Goal: Navigation & Orientation: Find specific page/section

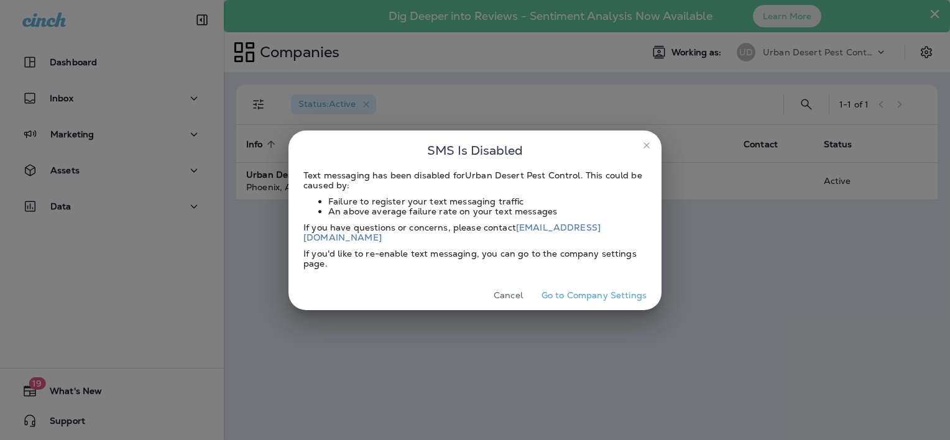
click at [589, 291] on button "Go to Company Settings" at bounding box center [594, 295] width 115 height 19
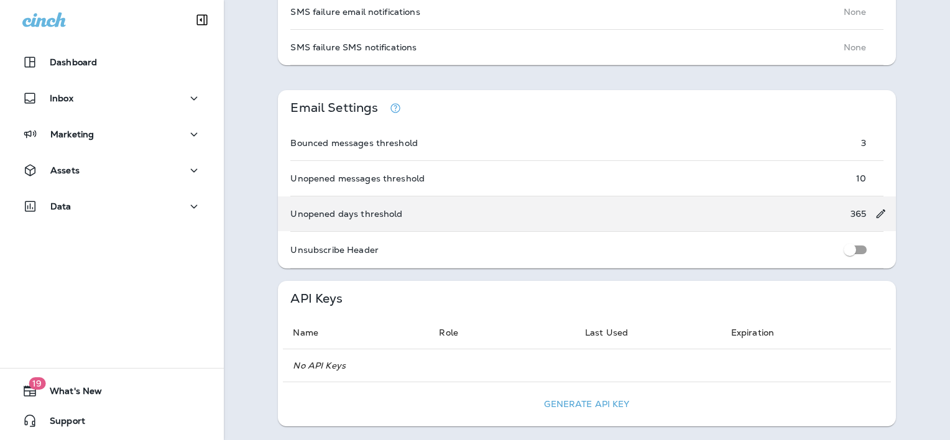
scroll to position [871, 0]
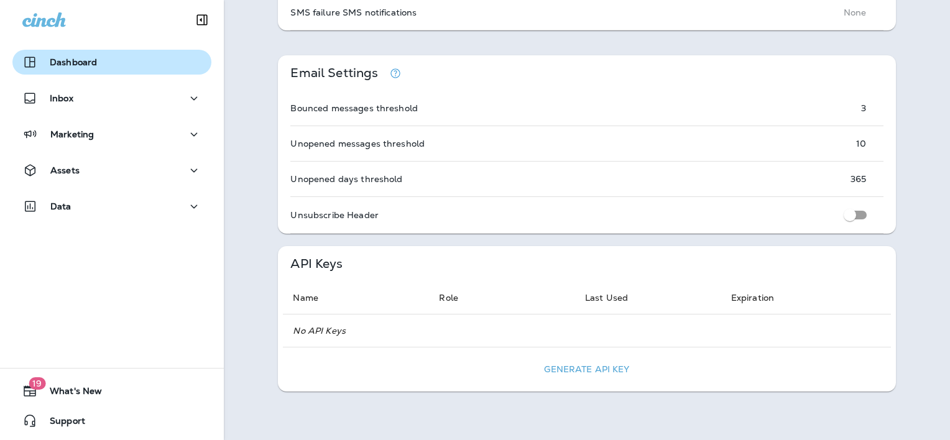
click at [92, 67] on p "Dashboard" at bounding box center [73, 62] width 47 height 10
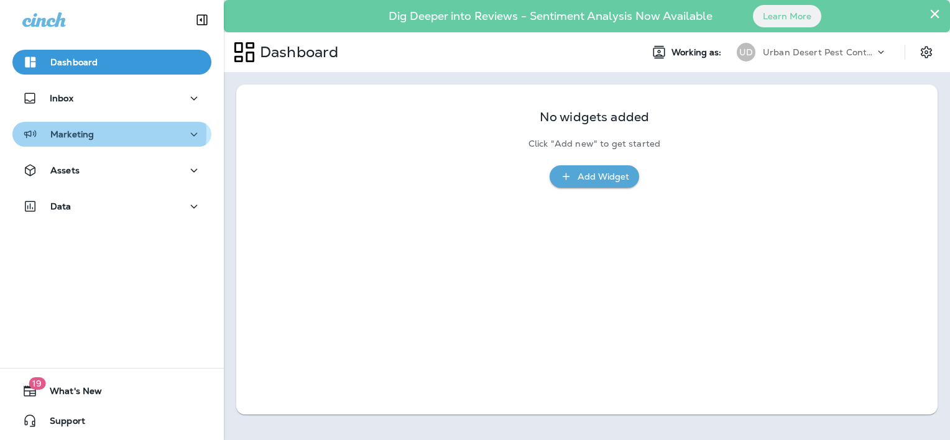
click at [78, 133] on p "Marketing" at bounding box center [72, 134] width 44 height 10
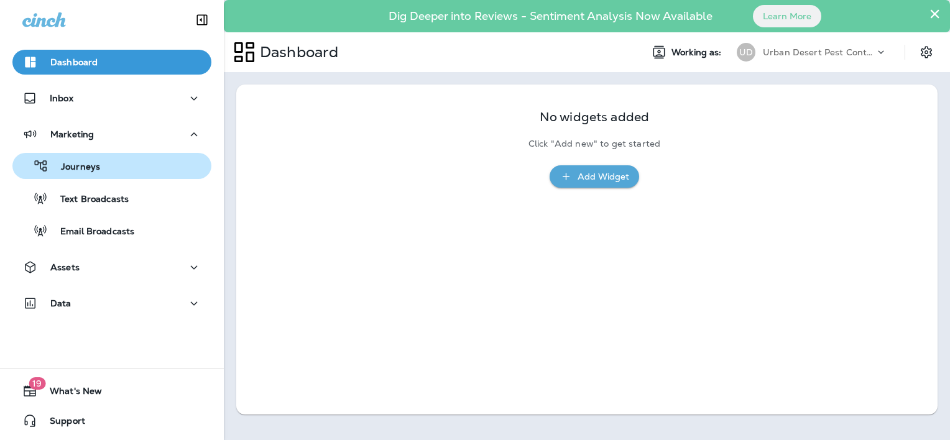
click at [76, 164] on p "Journeys" at bounding box center [75, 168] width 52 height 12
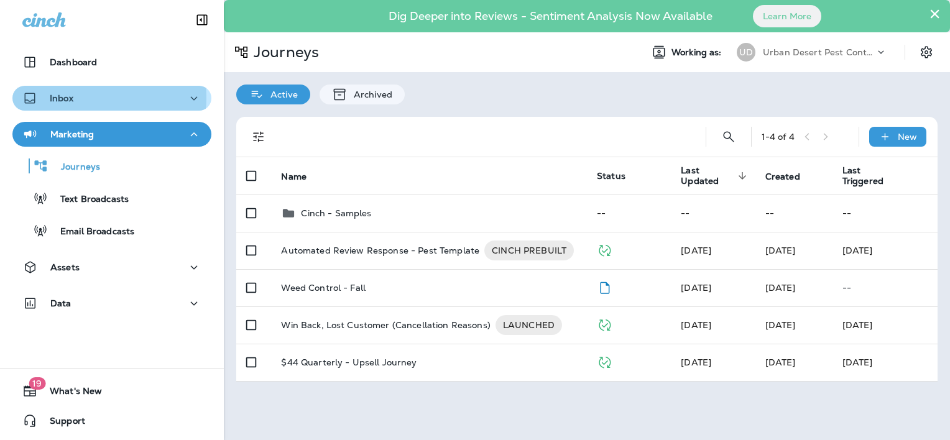
click at [76, 98] on div "Inbox" at bounding box center [111, 99] width 179 height 16
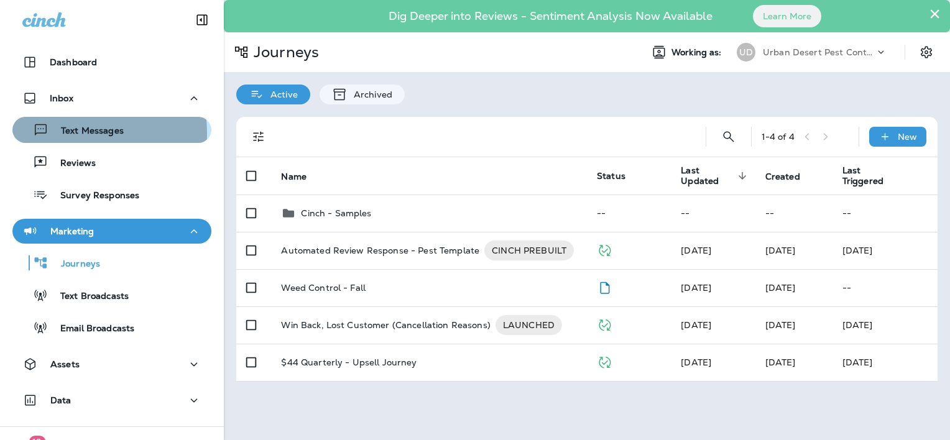
click at [73, 133] on p "Text Messages" at bounding box center [86, 132] width 75 height 12
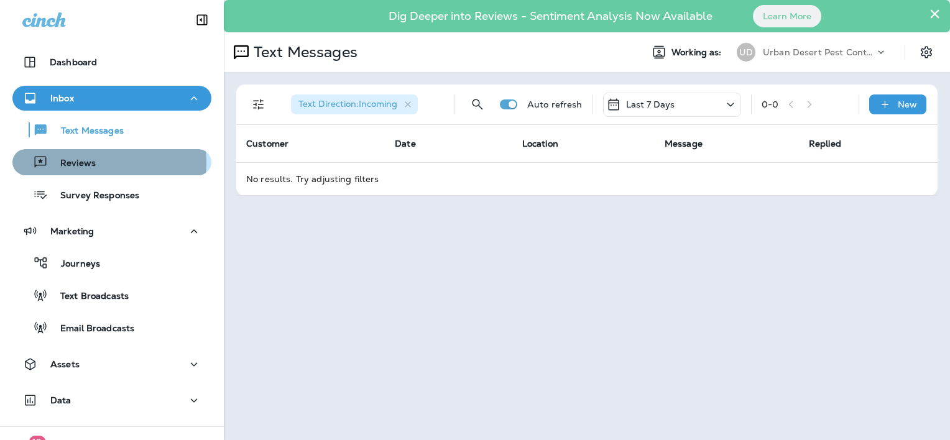
click at [68, 163] on p "Reviews" at bounding box center [72, 164] width 48 height 12
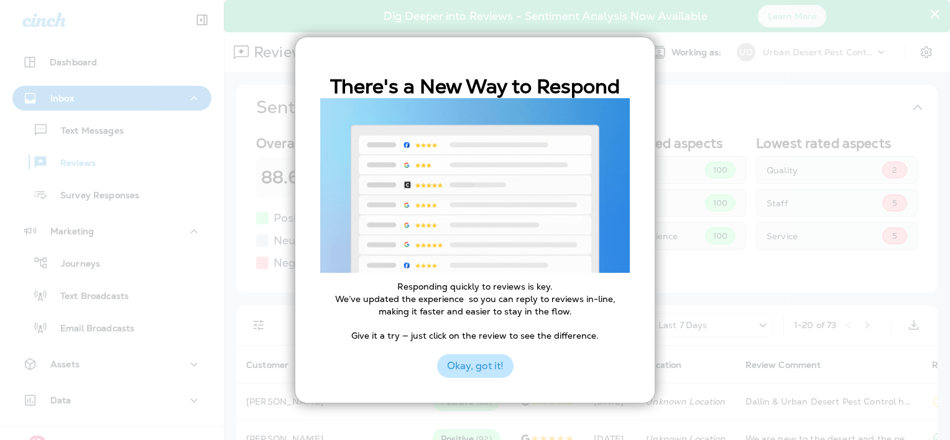
click at [498, 368] on button "Okay, got it!" at bounding box center [475, 367] width 77 height 24
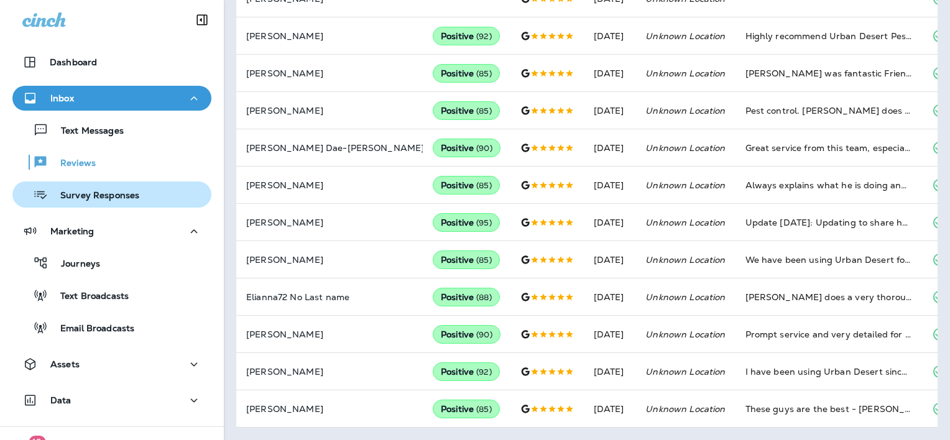
click at [127, 193] on p "Survey Responses" at bounding box center [93, 196] width 91 height 12
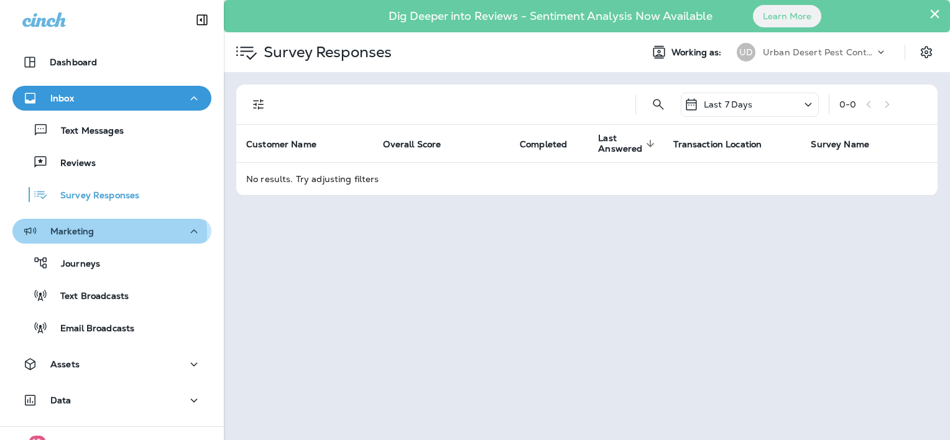
click at [81, 235] on p "Marketing" at bounding box center [72, 231] width 44 height 10
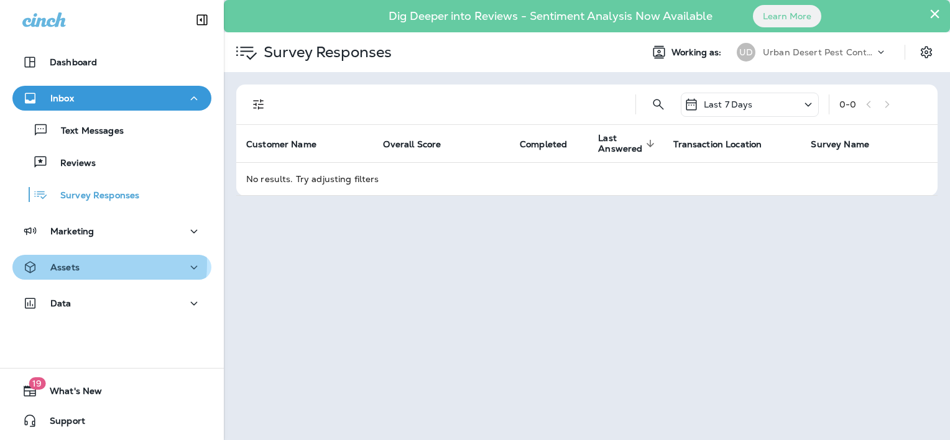
click at [72, 264] on p "Assets" at bounding box center [64, 267] width 29 height 10
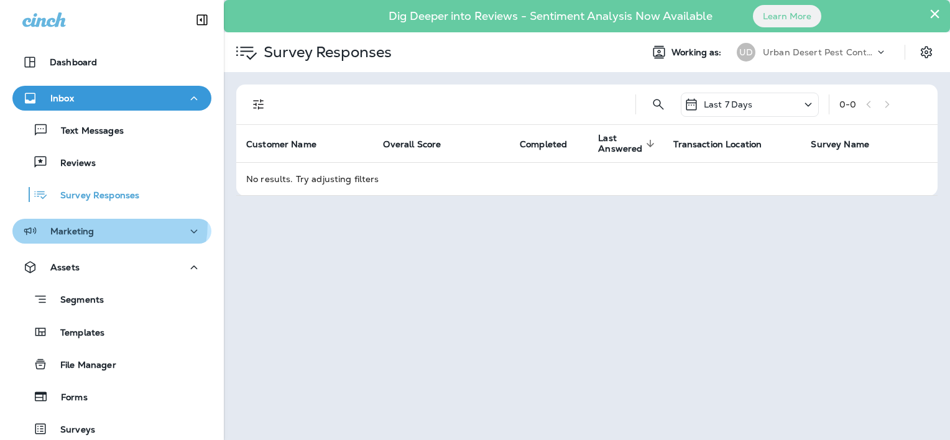
click at [90, 224] on div "Marketing" at bounding box center [58, 232] width 72 height 16
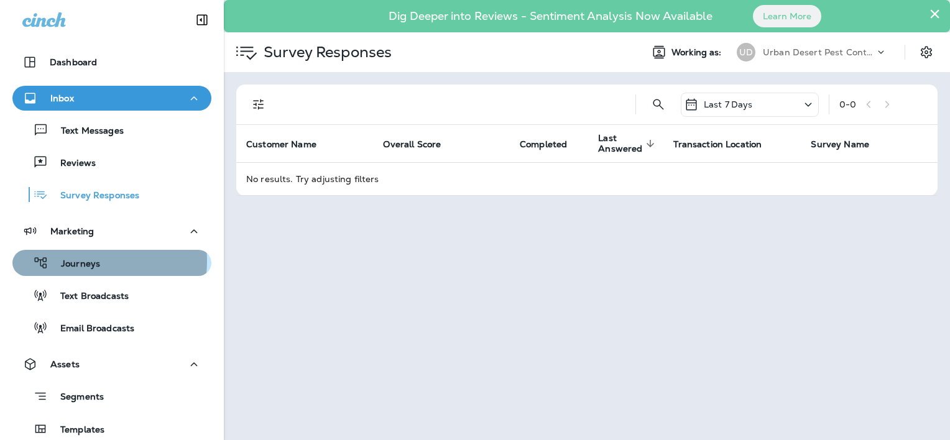
click at [86, 261] on p "Journeys" at bounding box center [75, 265] width 52 height 12
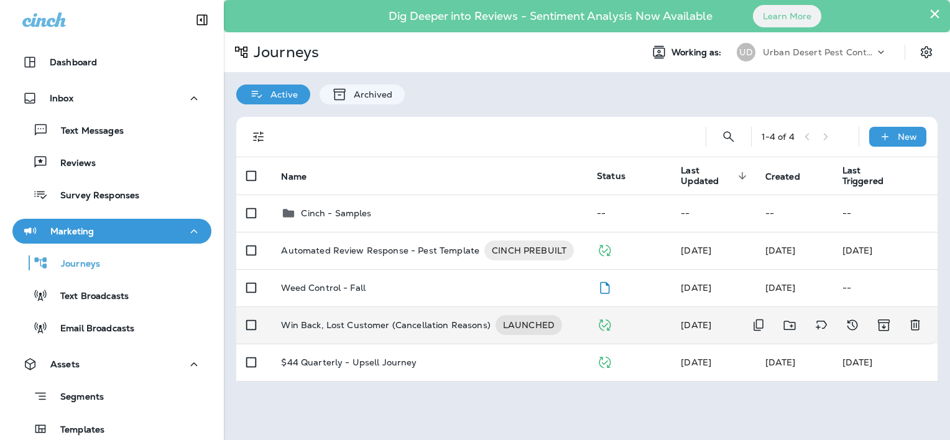
click at [338, 323] on p "Win Back, Lost Customer (Cancellation Reasons)" at bounding box center [385, 325] width 209 height 20
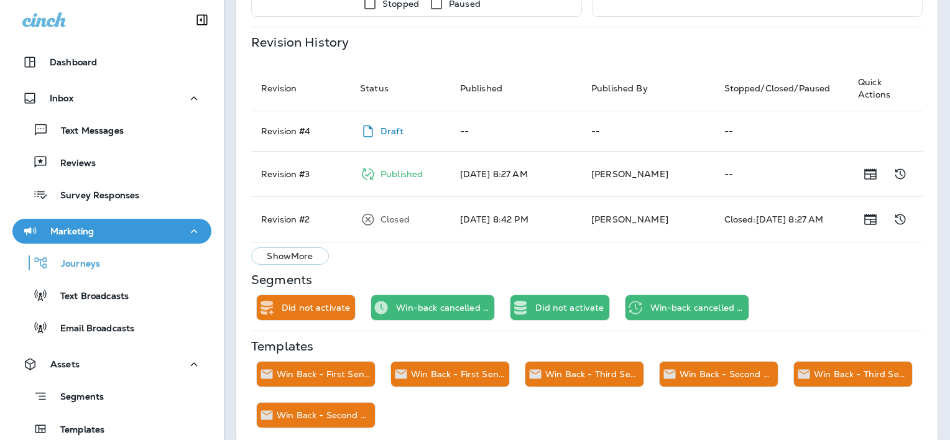
scroll to position [587, 0]
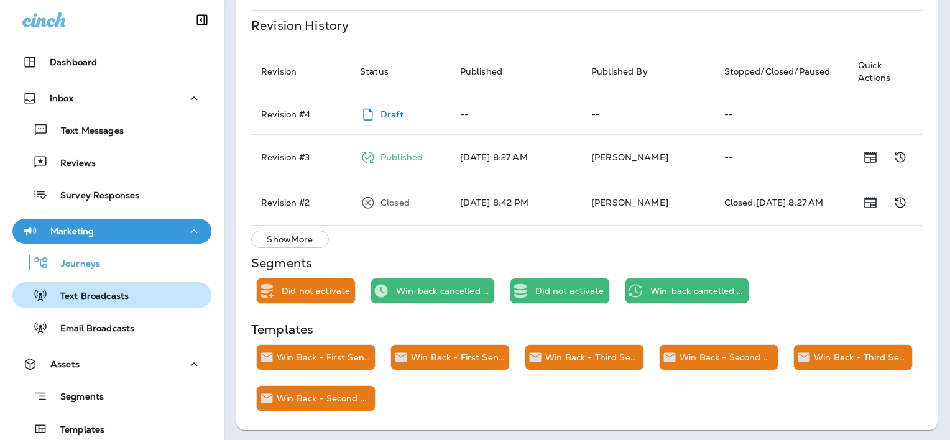
click at [84, 292] on p "Text Broadcasts" at bounding box center [88, 297] width 81 height 12
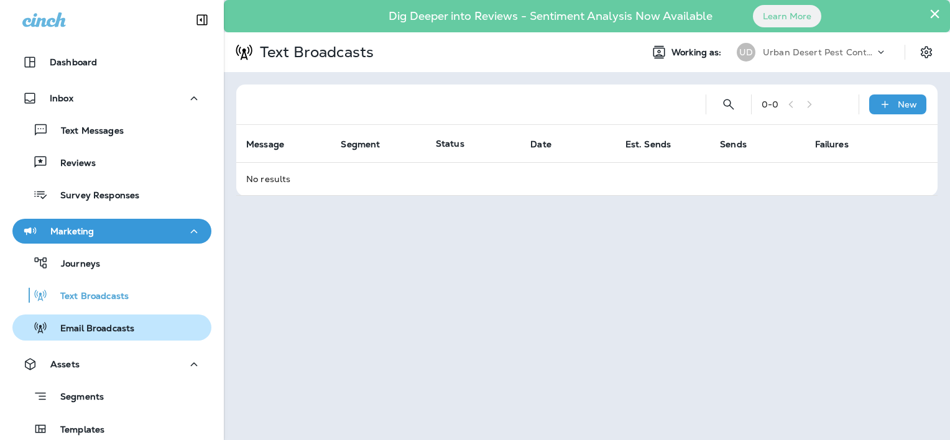
click at [75, 334] on p "Email Broadcasts" at bounding box center [91, 329] width 86 height 12
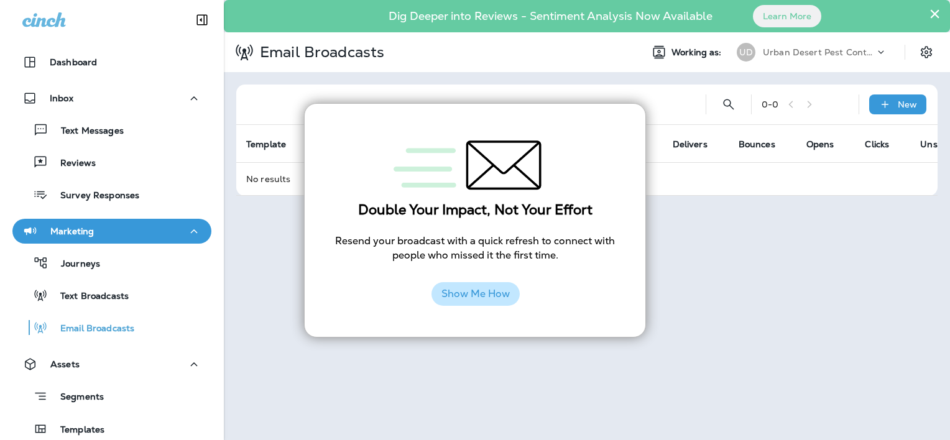
click at [501, 297] on button "Show Me How" at bounding box center [476, 294] width 88 height 24
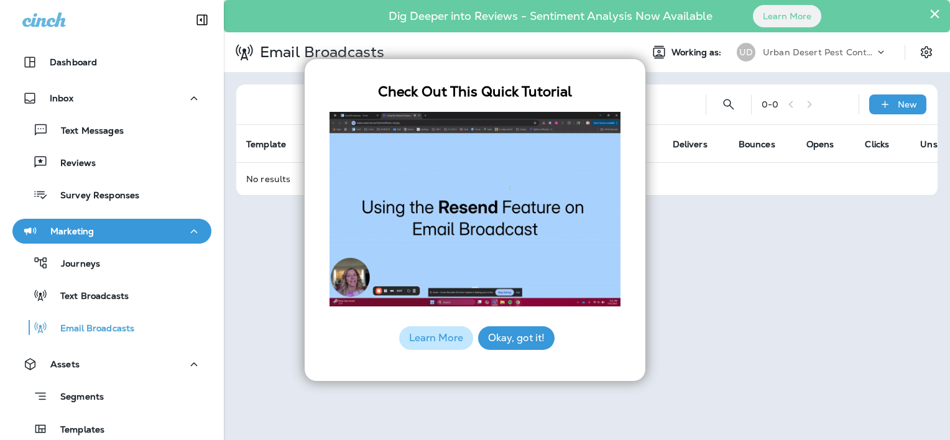
click at [819, 299] on div "× Dig Deeper into Reviews - Sentiment Analysis Now Available Learn More Email B…" at bounding box center [587, 220] width 727 height 440
click at [274, 294] on div "× Dig Deeper into Reviews - Sentiment Analysis Now Available Learn More Email B…" at bounding box center [587, 220] width 727 height 440
click at [526, 345] on button "Okay, got it!" at bounding box center [516, 339] width 77 height 24
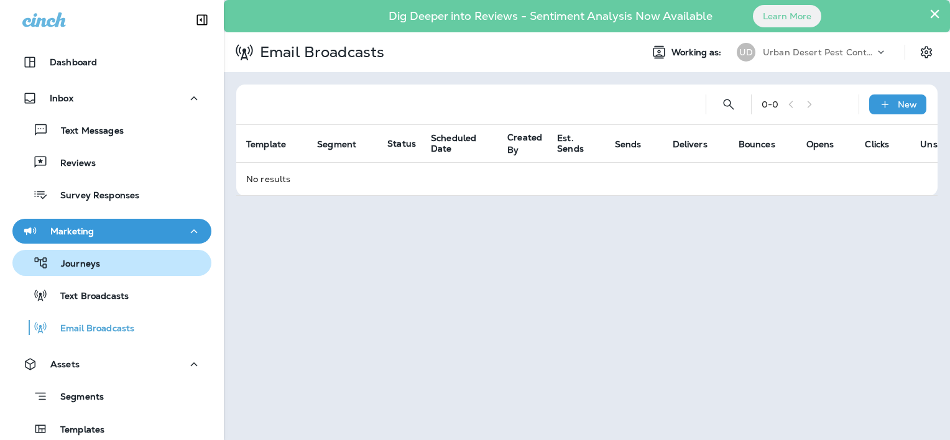
click at [83, 259] on p "Journeys" at bounding box center [75, 265] width 52 height 12
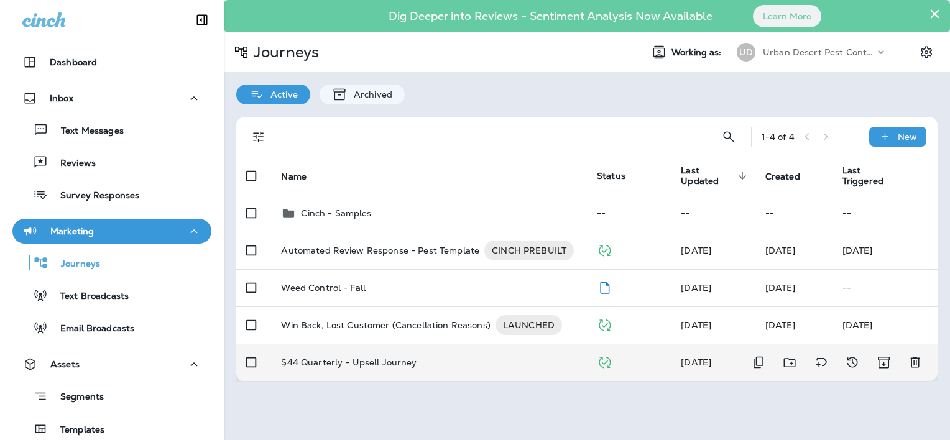
click at [470, 355] on td "$44 Quarterly - Upsell Journey" at bounding box center [429, 362] width 316 height 37
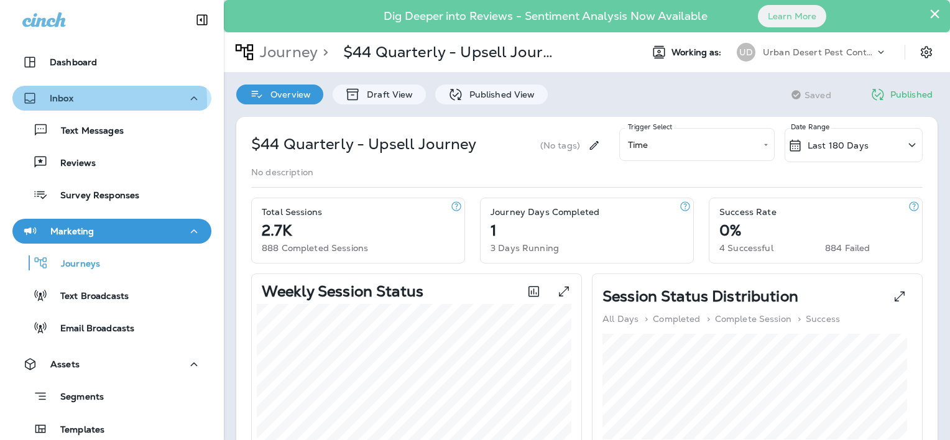
click at [77, 101] on div "Inbox" at bounding box center [111, 99] width 179 height 16
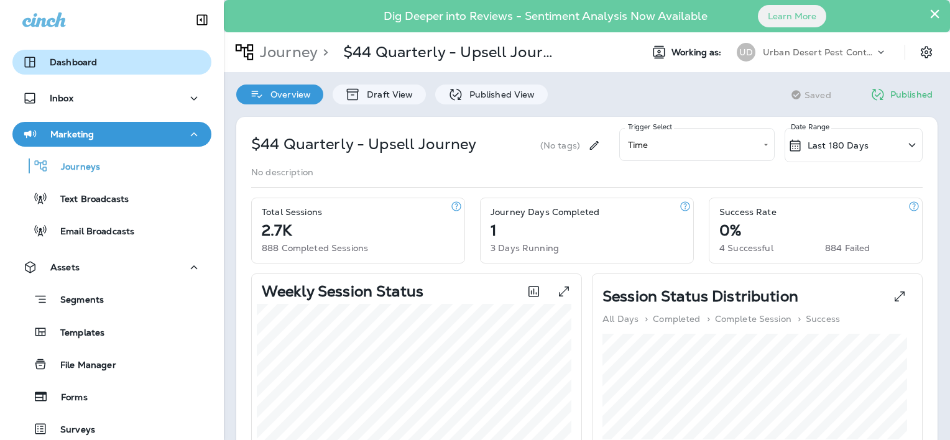
click at [65, 62] on p "Dashboard" at bounding box center [73, 62] width 47 height 10
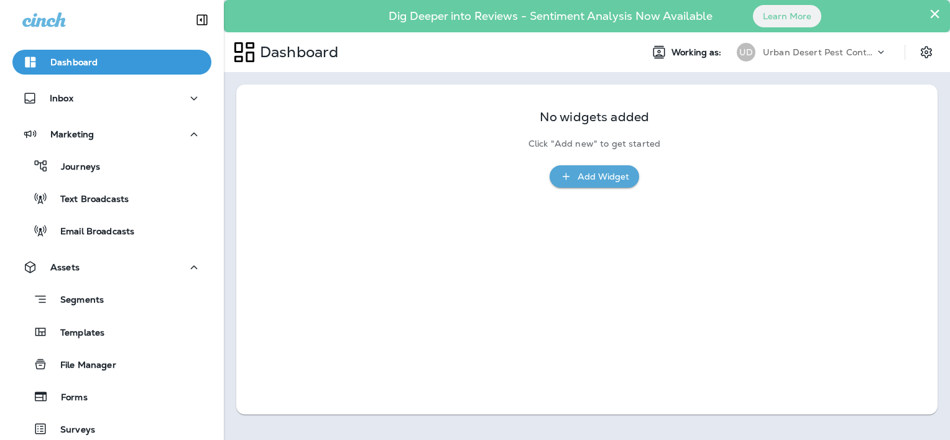
click at [793, 53] on p "Urban Desert Pest Control" at bounding box center [819, 52] width 112 height 10
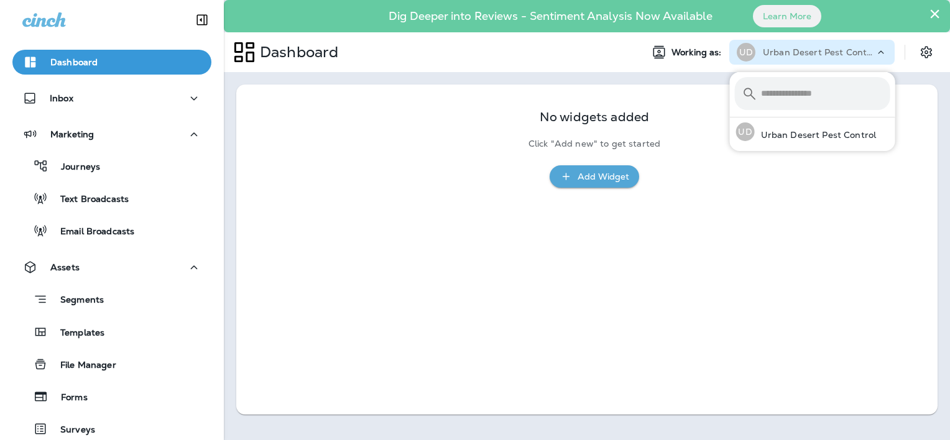
click at [794, 52] on p "Urban Desert Pest Control" at bounding box center [819, 52] width 112 height 10
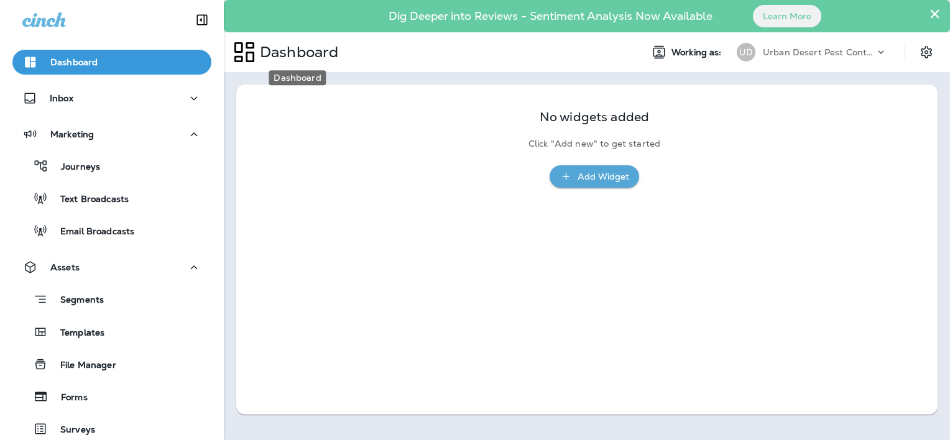
click at [281, 49] on p "Dashboard" at bounding box center [296, 52] width 83 height 19
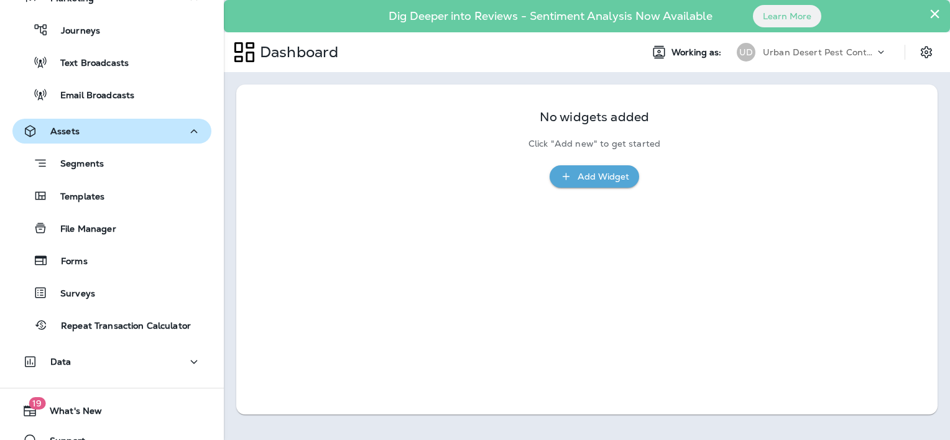
scroll to position [156, 0]
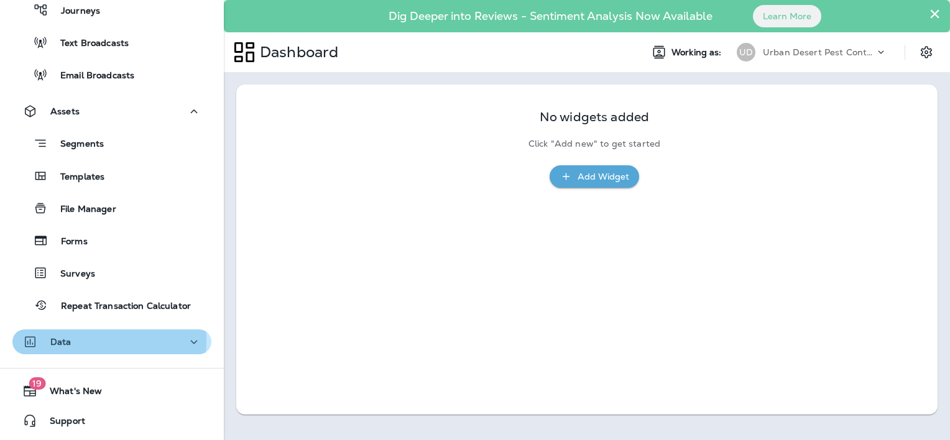
click at [72, 341] on div "Data" at bounding box center [111, 343] width 179 height 16
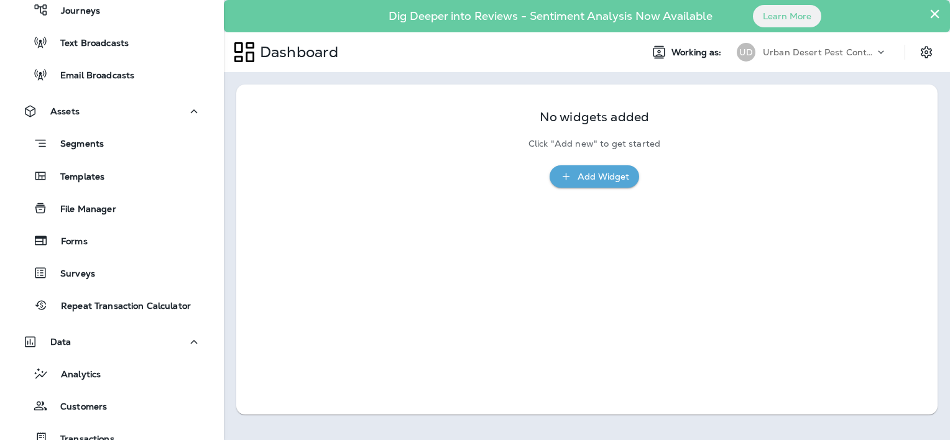
scroll to position [281, 0]
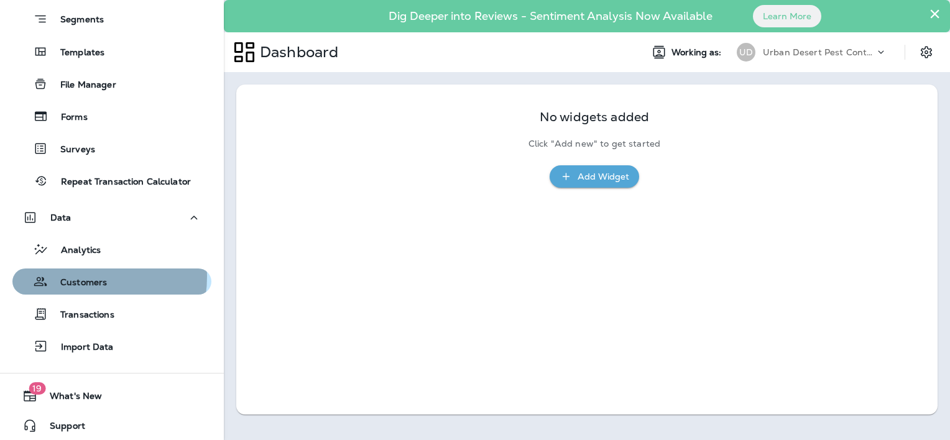
click at [75, 277] on p "Customers" at bounding box center [77, 283] width 59 height 12
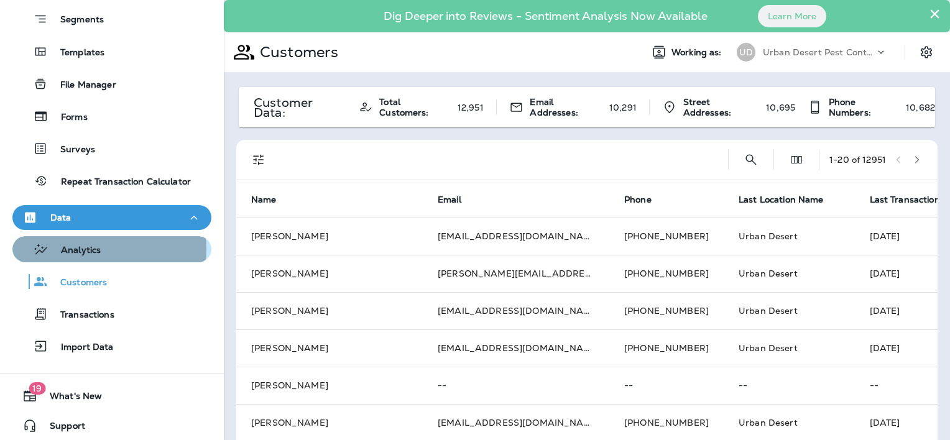
click at [87, 249] on p "Analytics" at bounding box center [75, 251] width 52 height 12
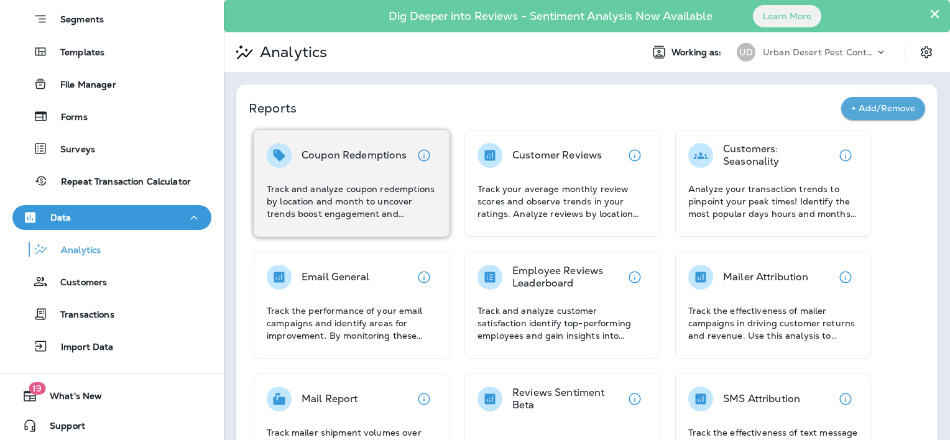
click at [358, 177] on div "Coupon Redemptions Track and analyze coupon redemptions by location and month t…" at bounding box center [352, 181] width 170 height 77
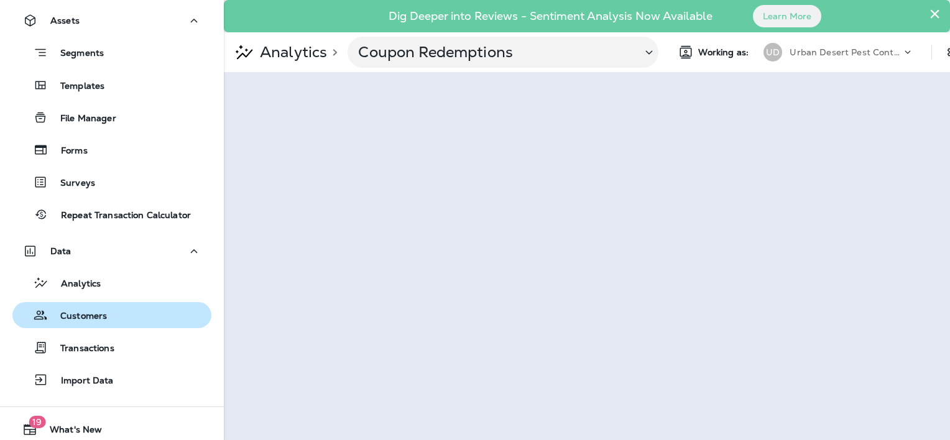
scroll to position [218, 0]
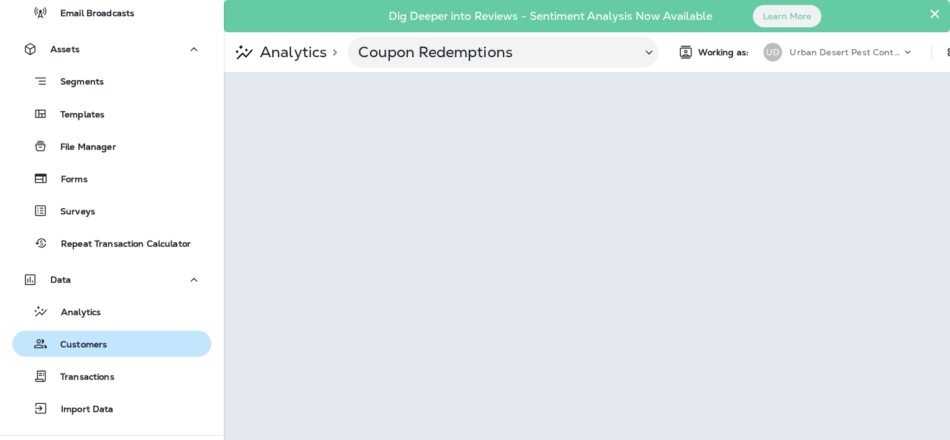
click at [85, 346] on p "Customers" at bounding box center [77, 346] width 59 height 12
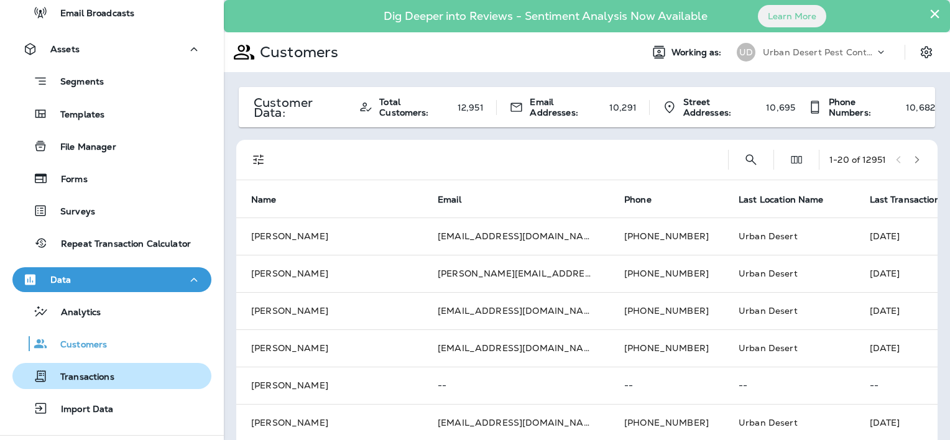
click at [113, 373] on p "Transactions" at bounding box center [81, 378] width 67 height 12
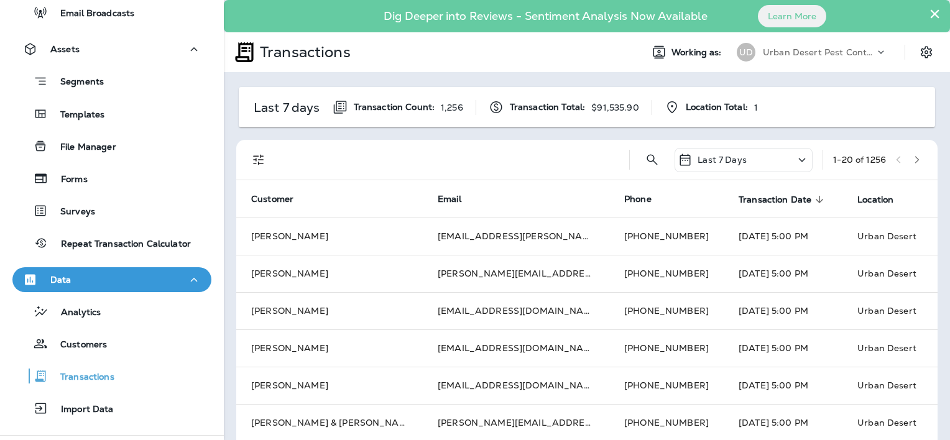
click at [795, 160] on icon at bounding box center [802, 160] width 15 height 16
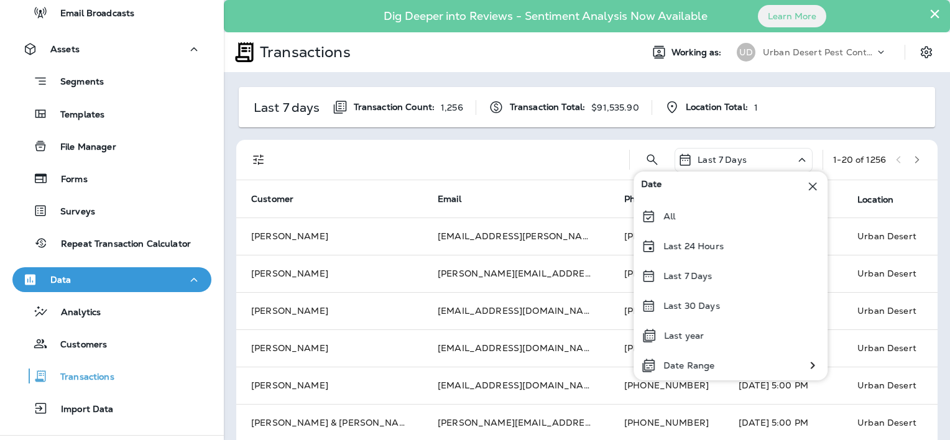
click at [393, 162] on div at bounding box center [450, 160] width 338 height 40
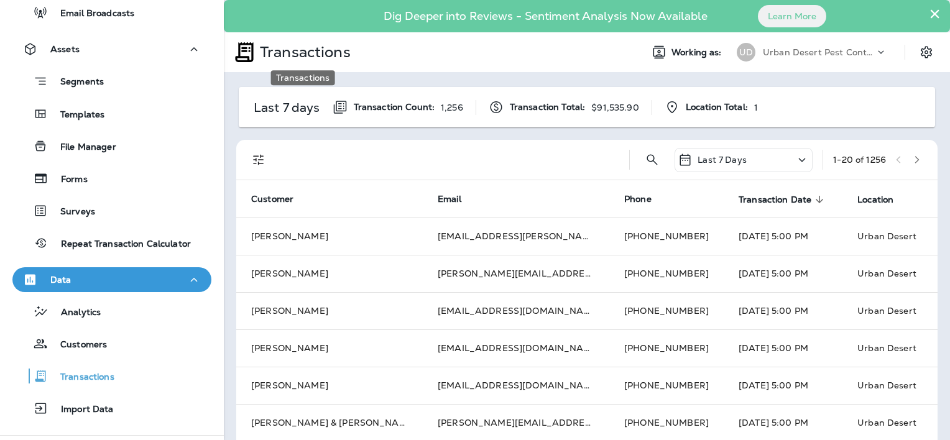
click at [318, 53] on p "Transactions" at bounding box center [303, 52] width 96 height 19
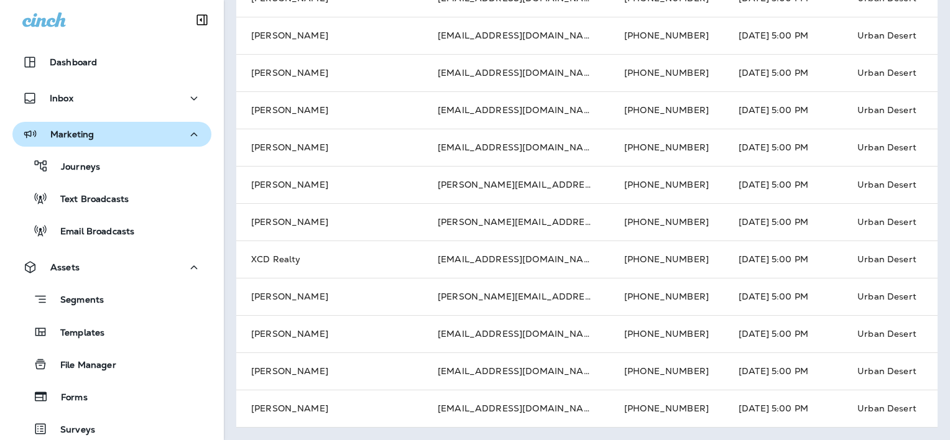
click at [60, 134] on p "Marketing" at bounding box center [72, 134] width 44 height 10
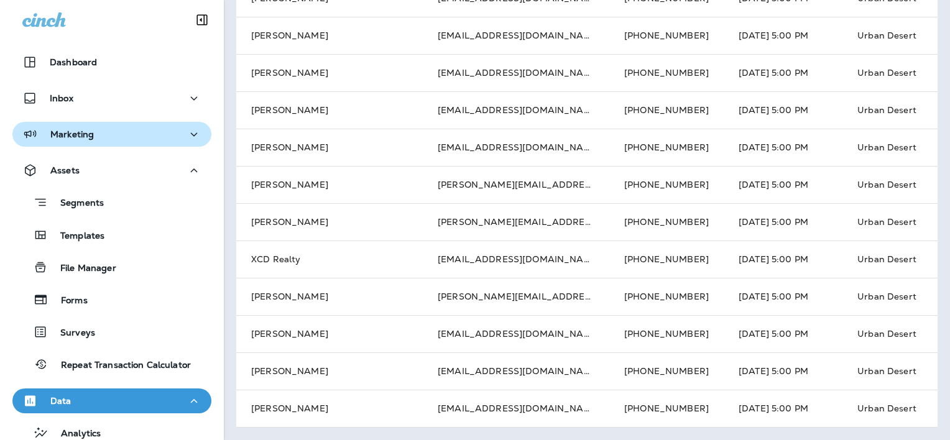
click at [60, 134] on p "Marketing" at bounding box center [72, 134] width 44 height 10
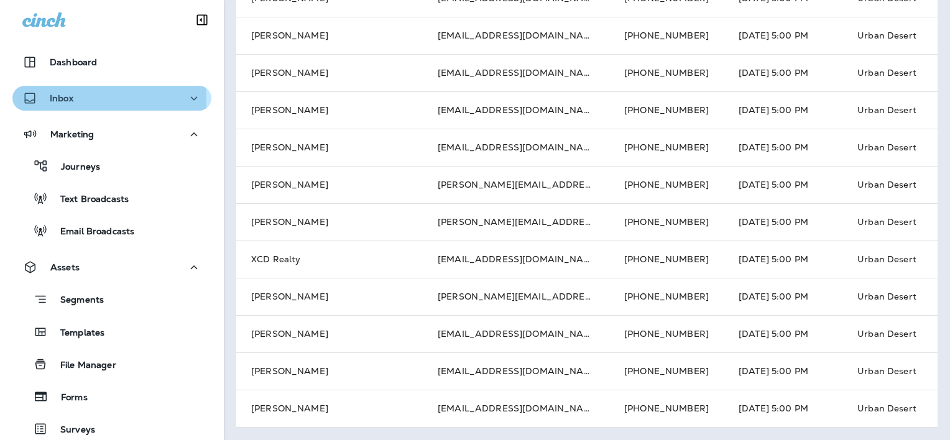
click at [32, 102] on icon "button" at bounding box center [29, 98] width 15 height 15
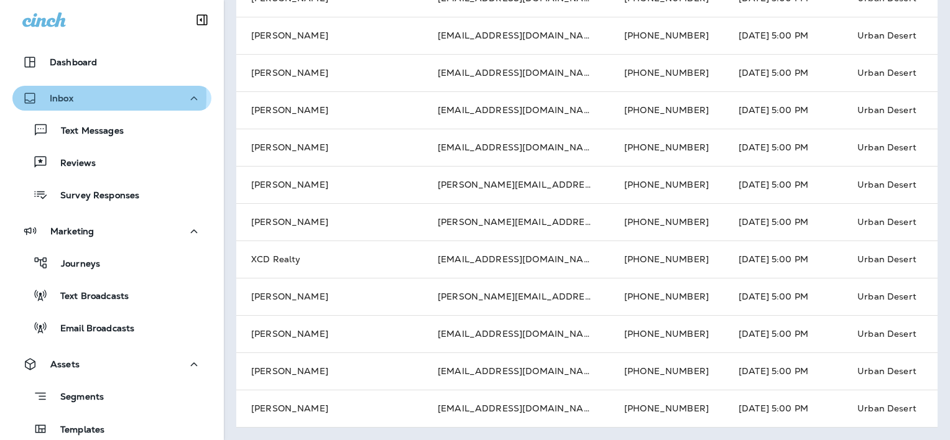
click at [83, 96] on div "Inbox" at bounding box center [111, 99] width 179 height 16
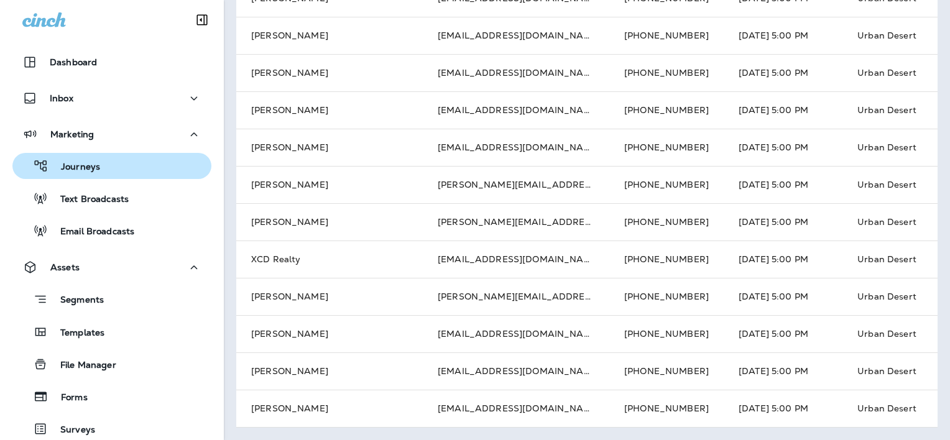
click at [80, 169] on p "Journeys" at bounding box center [75, 168] width 52 height 12
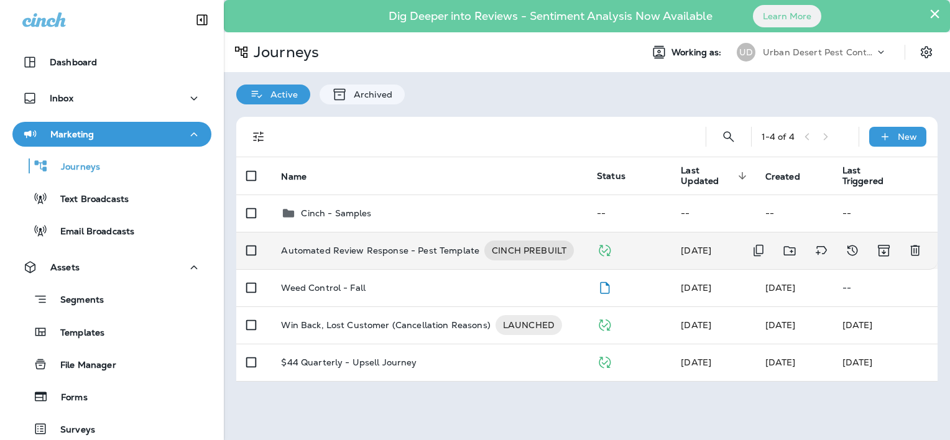
click at [365, 249] on p "Automated Review Response - Pest Template" at bounding box center [380, 251] width 198 height 20
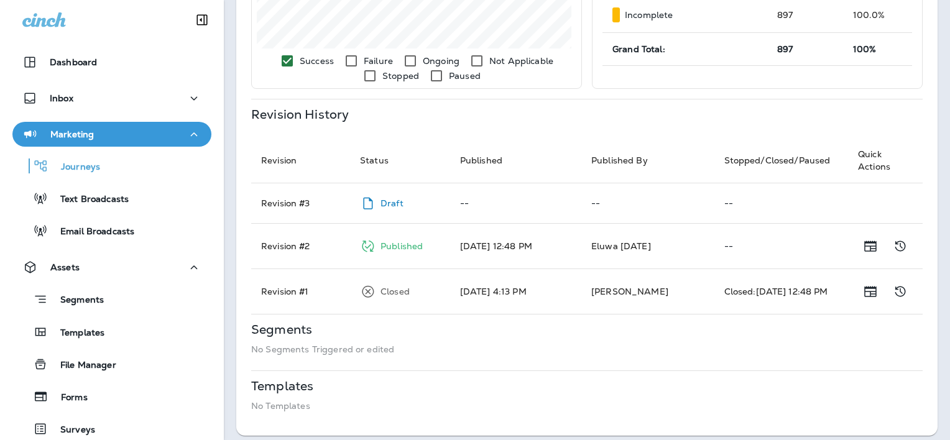
scroll to position [504, 0]
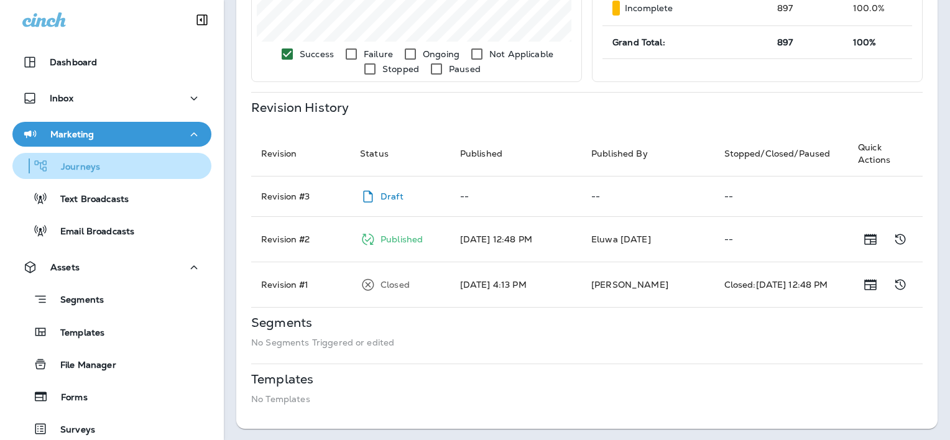
click at [90, 166] on p "Journeys" at bounding box center [75, 168] width 52 height 12
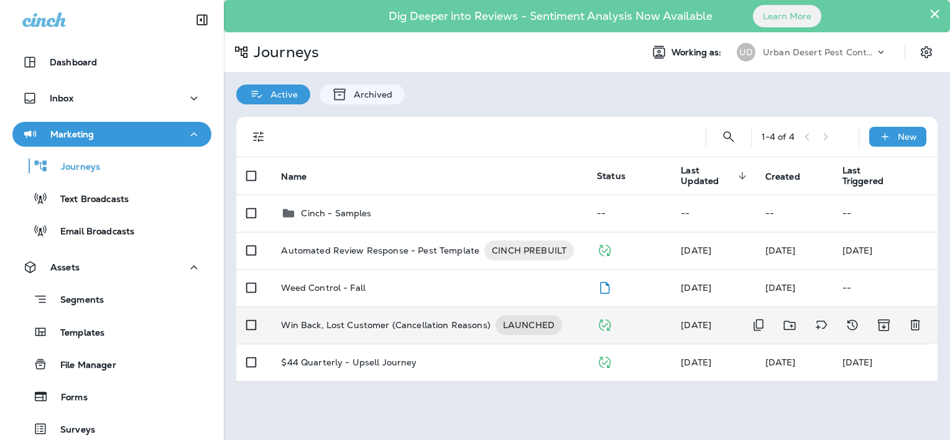
click at [361, 316] on p "Win Back, Lost Customer (Cancellation Reasons)" at bounding box center [385, 325] width 209 height 20
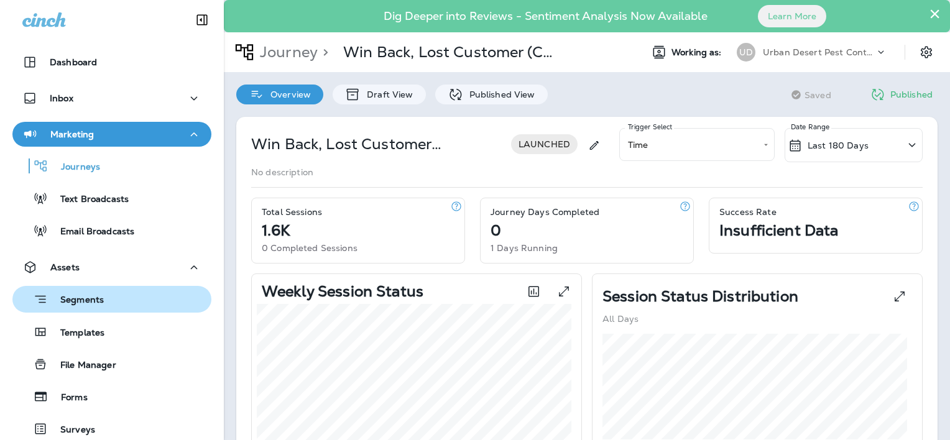
click at [109, 300] on div "Segments" at bounding box center [111, 299] width 189 height 19
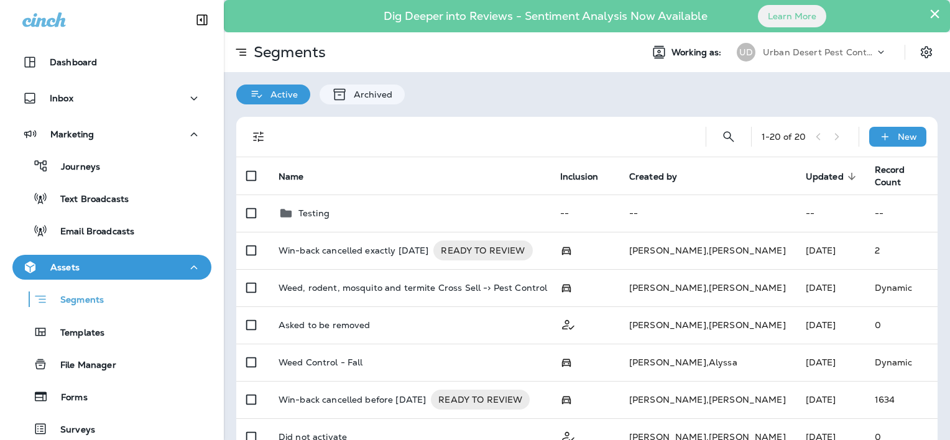
click at [248, 50] on icon at bounding box center [241, 52] width 15 height 15
click at [241, 52] on icon at bounding box center [241, 52] width 15 height 15
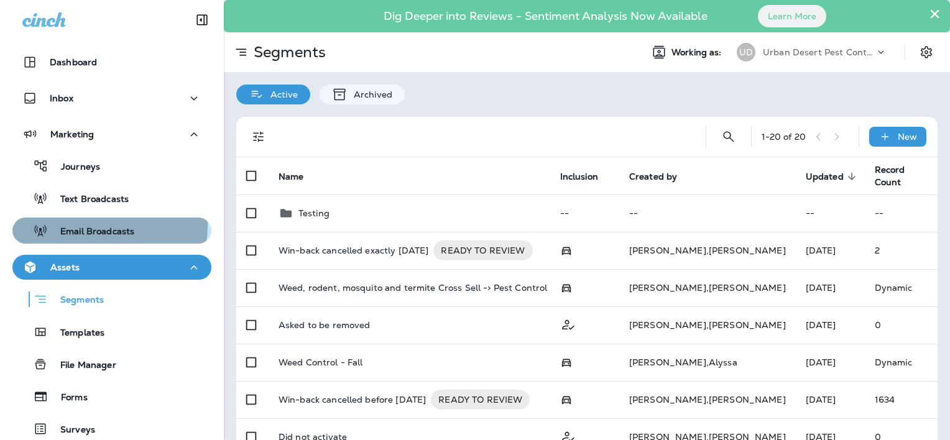
click at [100, 226] on p "Email Broadcasts" at bounding box center [91, 232] width 86 height 12
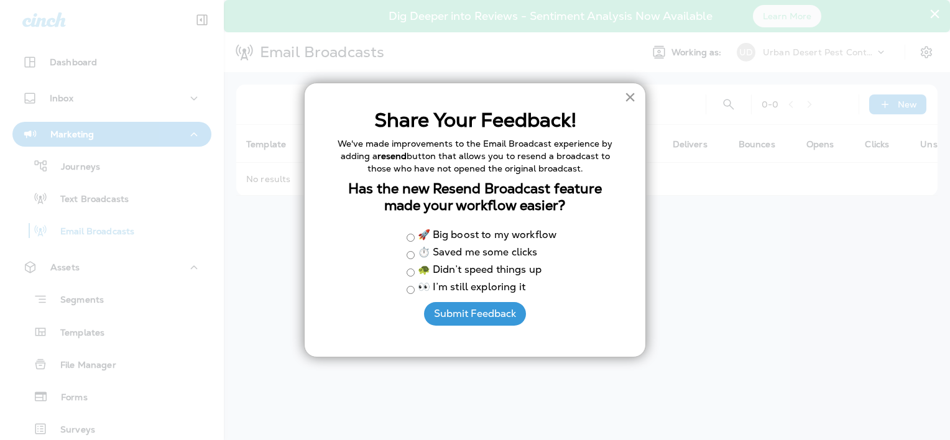
click at [634, 91] on button "×" at bounding box center [631, 97] width 12 height 20
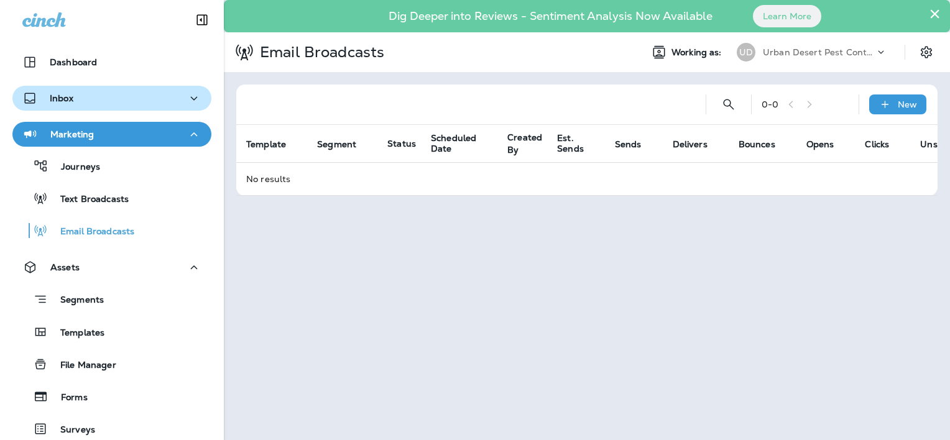
click at [127, 96] on div "Inbox" at bounding box center [111, 99] width 179 height 16
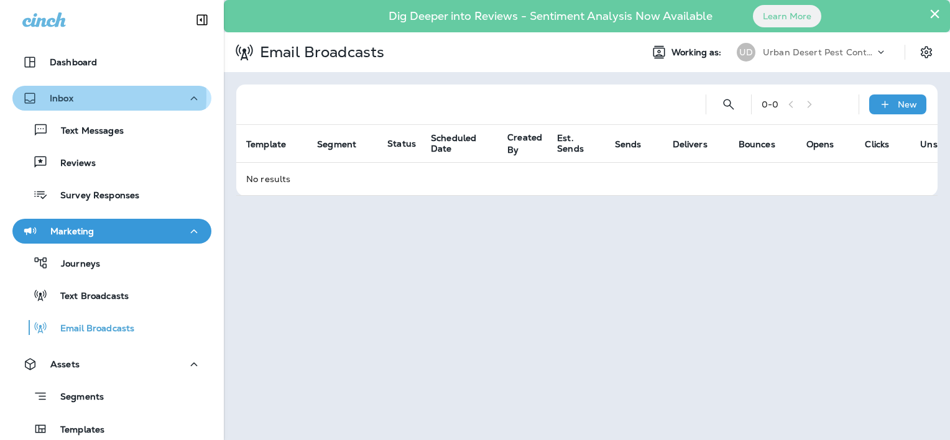
click at [67, 96] on p "Inbox" at bounding box center [62, 98] width 24 height 10
